Goal: Task Accomplishment & Management: Complete application form

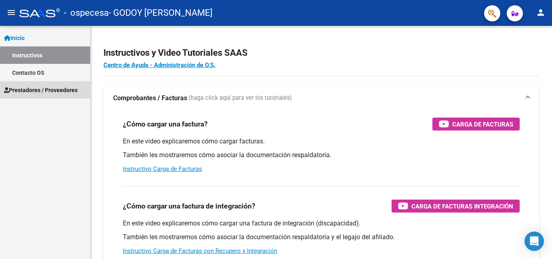
click at [42, 90] on span "Prestadores / Proveedores" at bounding box center [41, 90] width 74 height 9
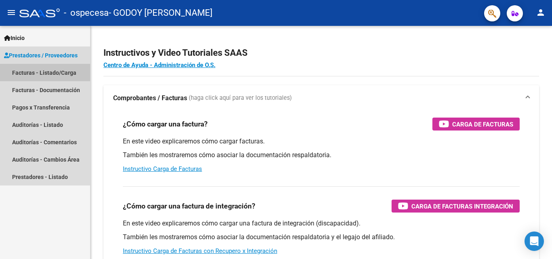
click at [46, 75] on link "Facturas - Listado/Carga" at bounding box center [45, 72] width 90 height 17
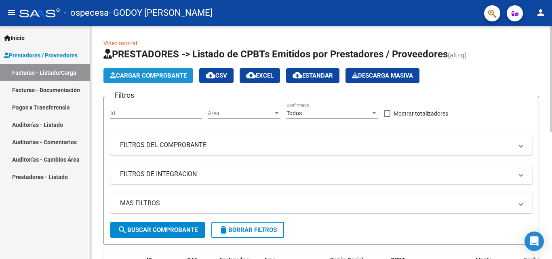
click at [124, 73] on span "Cargar Comprobante" at bounding box center [148, 75] width 77 height 7
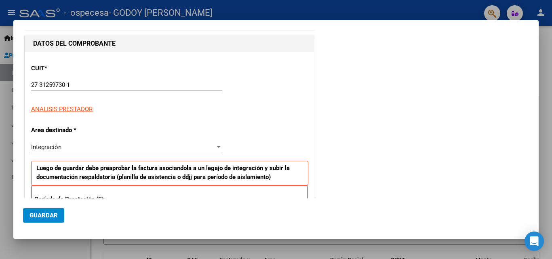
scroll to position [121, 0]
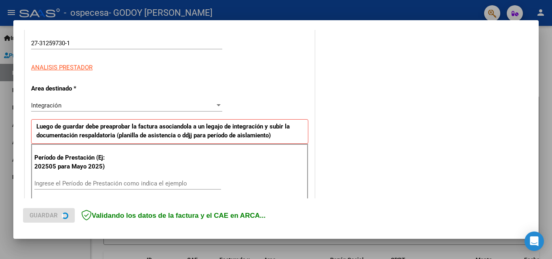
click at [86, 181] on div "Ingrese el Período de Prestación como indica el ejemplo" at bounding box center [127, 183] width 187 height 12
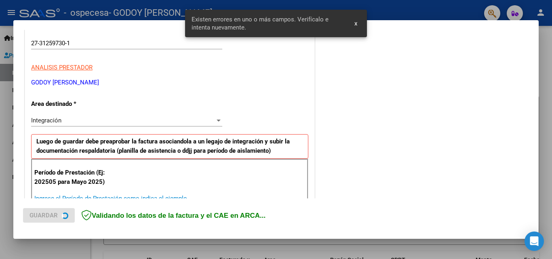
scroll to position [182, 0]
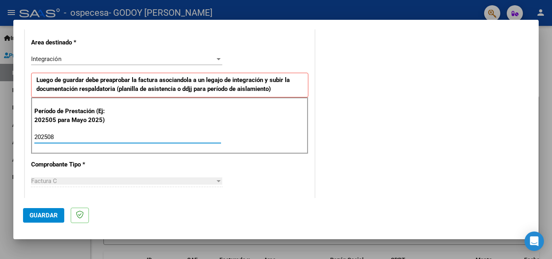
type input "202508"
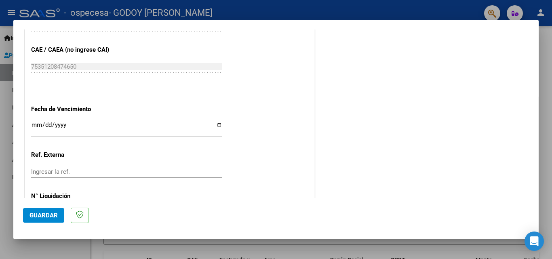
scroll to position [525, 0]
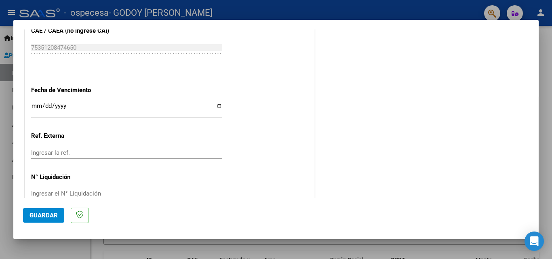
click at [216, 103] on input "Ingresar la fecha" at bounding box center [126, 109] width 191 height 13
type input "[DATE]"
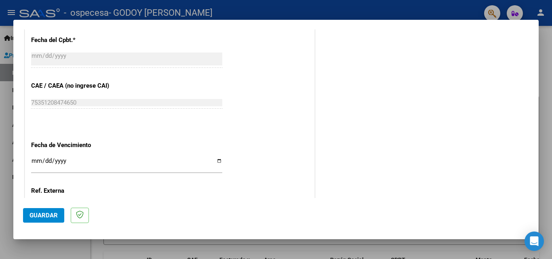
scroll to position [462, 0]
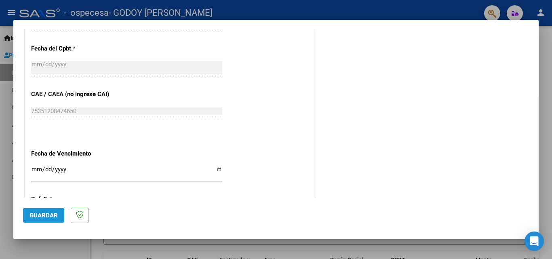
click at [38, 214] on span "Guardar" at bounding box center [43, 215] width 28 height 7
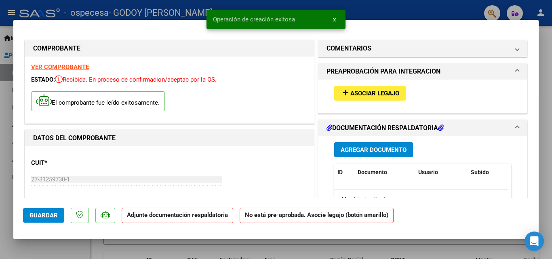
click at [351, 146] on span "Agregar Documento" at bounding box center [374, 149] width 66 height 7
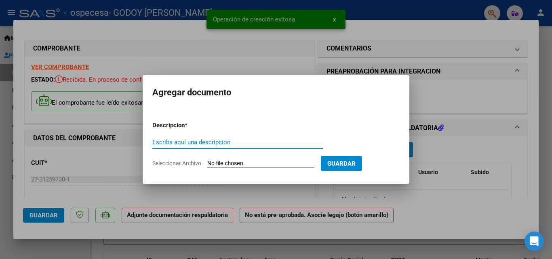
click at [219, 143] on input "Escriba aquí una descripcion" at bounding box center [237, 142] width 171 height 7
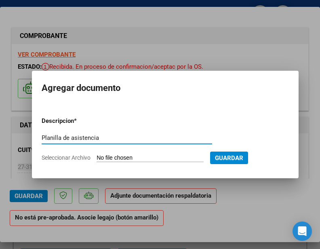
type input "Planilla de asistencia"
type input "C:\fakepath\asistencia de agosto.pdf"
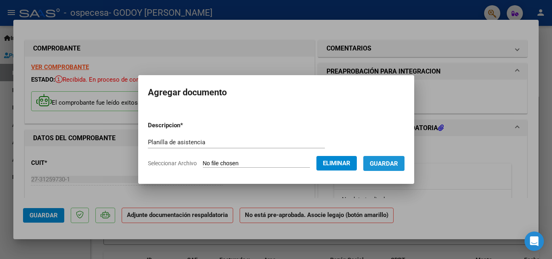
click at [391, 160] on span "Guardar" at bounding box center [384, 163] width 28 height 7
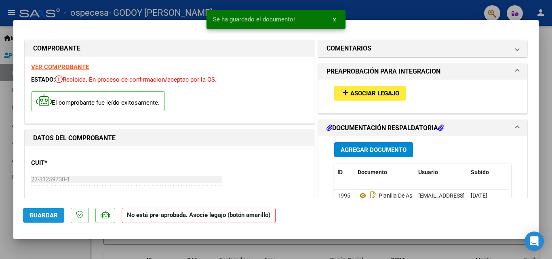
click at [29, 211] on button "Guardar" at bounding box center [43, 215] width 41 height 15
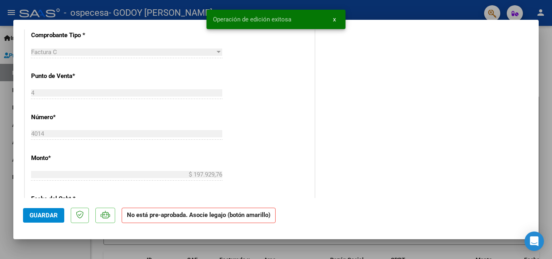
scroll to position [283, 0]
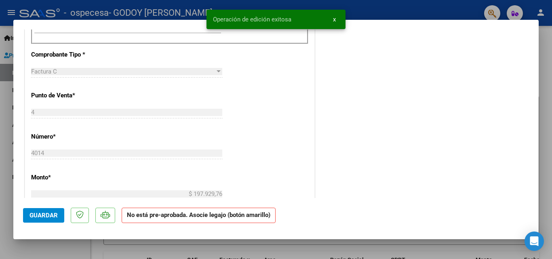
click at [0, 107] on div at bounding box center [276, 129] width 552 height 259
type input "$ 0,00"
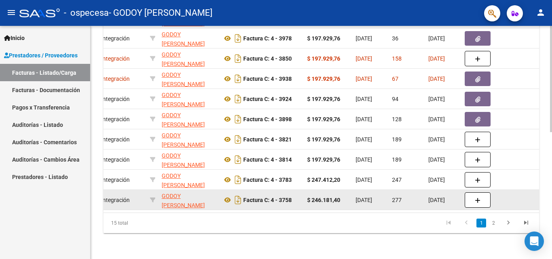
scroll to position [239, 0]
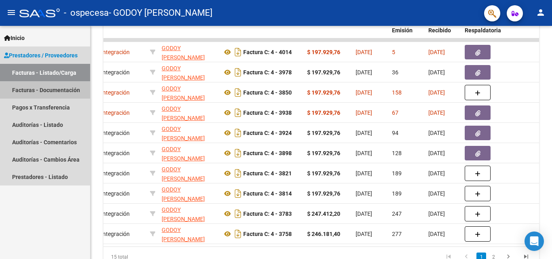
click at [42, 88] on link "Facturas - Documentación" at bounding box center [45, 89] width 90 height 17
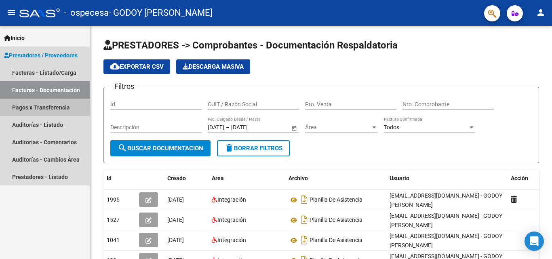
click at [40, 106] on link "Pagos x Transferencia" at bounding box center [45, 107] width 90 height 17
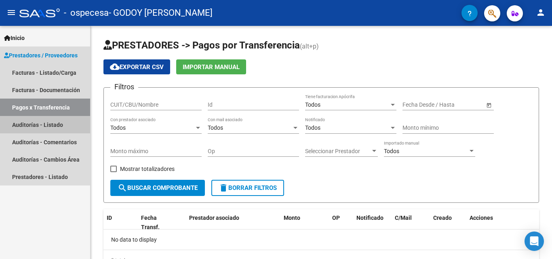
click at [38, 125] on link "Auditorías - Listado" at bounding box center [45, 124] width 90 height 17
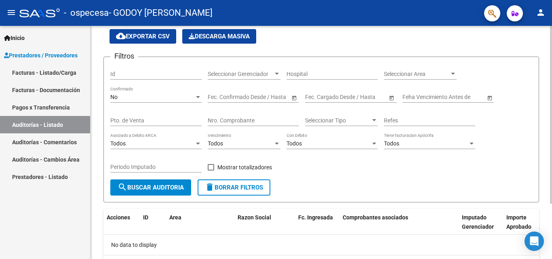
scroll to position [73, 0]
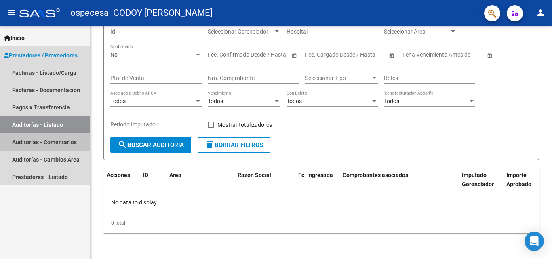
click at [59, 139] on link "Auditorías - Comentarios" at bounding box center [45, 141] width 90 height 17
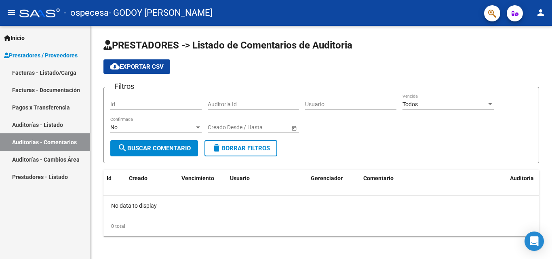
click at [49, 156] on link "Auditorías - Cambios Área" at bounding box center [45, 159] width 90 height 17
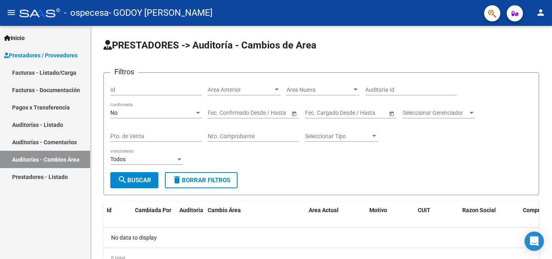
click at [32, 74] on link "Facturas - Listado/Carga" at bounding box center [45, 72] width 90 height 17
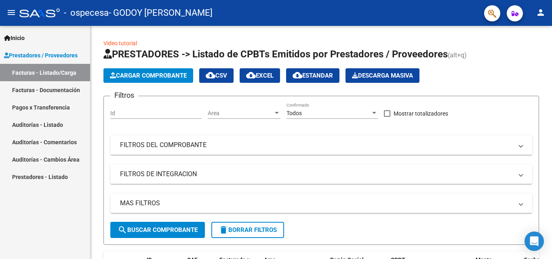
click at [47, 91] on link "Facturas - Documentación" at bounding box center [45, 89] width 90 height 17
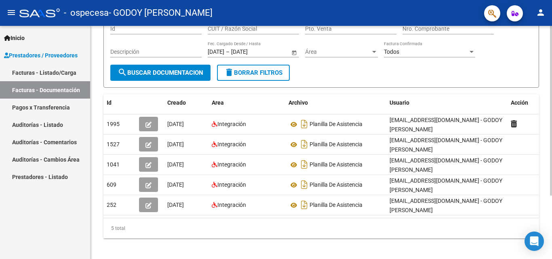
scroll to position [87, 0]
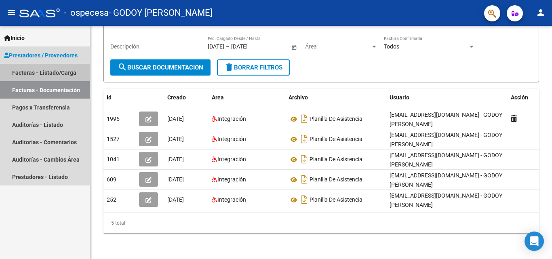
click at [58, 76] on link "Facturas - Listado/Carga" at bounding box center [45, 72] width 90 height 17
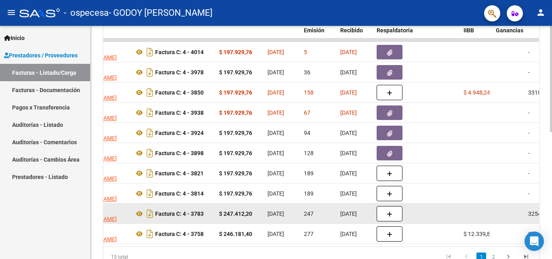
scroll to position [198, 0]
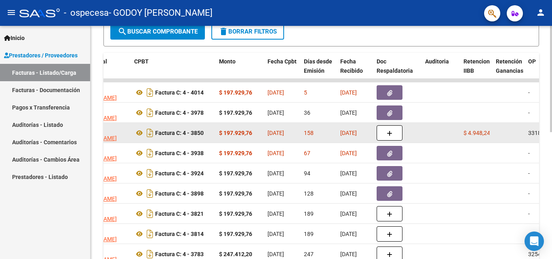
click at [413, 137] on div at bounding box center [398, 132] width 42 height 15
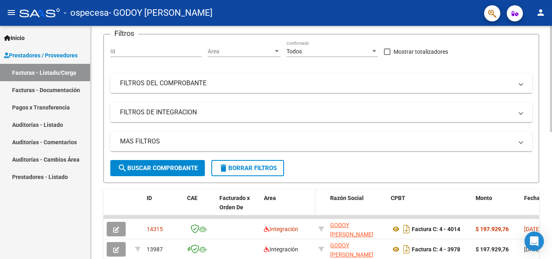
scroll to position [121, 0]
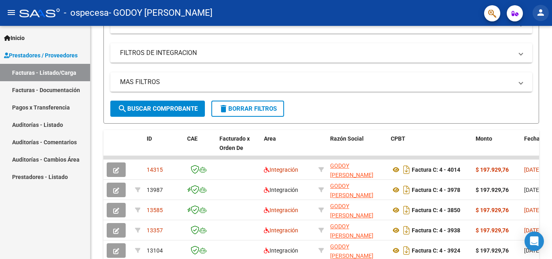
click at [536, 13] on mat-icon "person" at bounding box center [541, 13] width 10 height 10
